Goal: Task Accomplishment & Management: Use online tool/utility

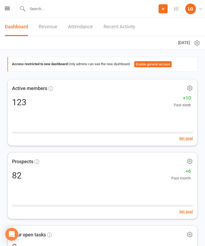
click at [6, 10] on icon at bounding box center [7, 8] width 5 height 3
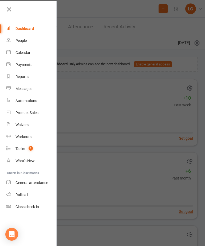
click at [29, 54] on div "Calendar" at bounding box center [22, 52] width 15 height 4
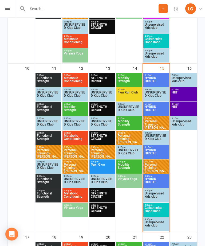
scroll to position [391, 0]
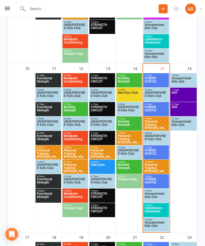
click at [159, 208] on span "Calisthenics - Handstand" at bounding box center [155, 211] width 23 height 10
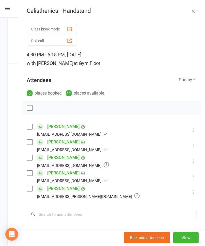
click at [64, 25] on button "Class kiosk mode" at bounding box center [52, 29] width 50 height 10
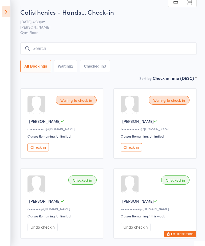
click at [83, 40] on div "Calisthenics - Hands… Check-in [DATE] 4:30pm [PERSON_NAME] Gym Floor Manual sea…" at bounding box center [108, 41] width 176 height 68
click at [73, 42] on div "Calisthenics - Hands… Check-in [DATE] 4:30pm [PERSON_NAME] Gym Floor Manual sea…" at bounding box center [108, 41] width 176 height 68
click at [86, 47] on input "search" at bounding box center [108, 48] width 176 height 12
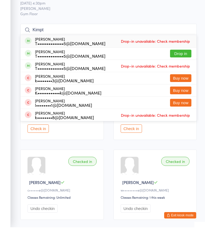
type input "Kimpt"
click at [182, 68] on button "Drop in" at bounding box center [180, 72] width 21 height 8
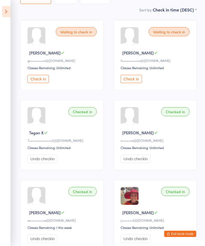
scroll to position [102, 0]
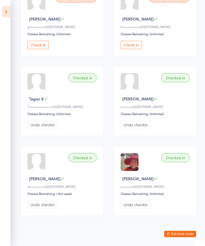
click at [86, 162] on div "Checked in" at bounding box center [82, 157] width 28 height 9
click at [85, 162] on div "Checked in" at bounding box center [82, 157] width 28 height 9
click at [83, 161] on div "Checked in" at bounding box center [82, 157] width 28 height 9
click at [82, 161] on div "Checked in" at bounding box center [82, 157] width 28 height 9
